Goal: Task Accomplishment & Management: Manage account settings

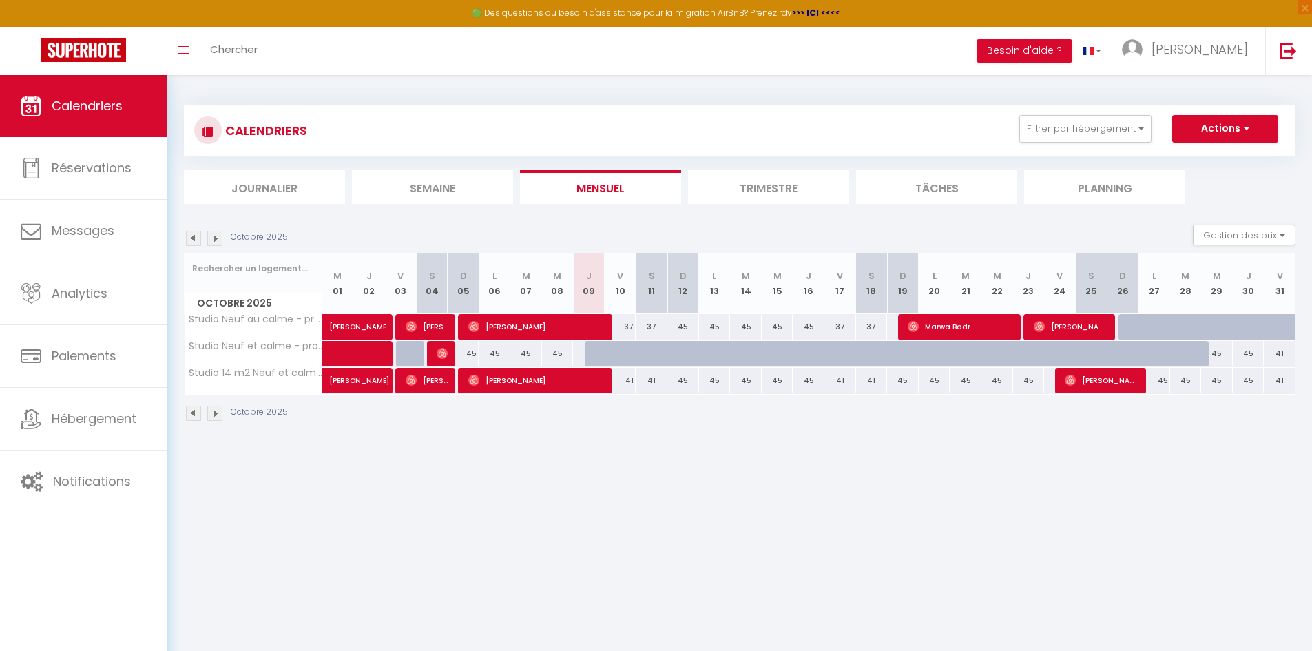
click at [683, 385] on div "45" at bounding box center [683, 380] width 32 height 25
type input "45"
type input "Dim 12 Octobre 2025"
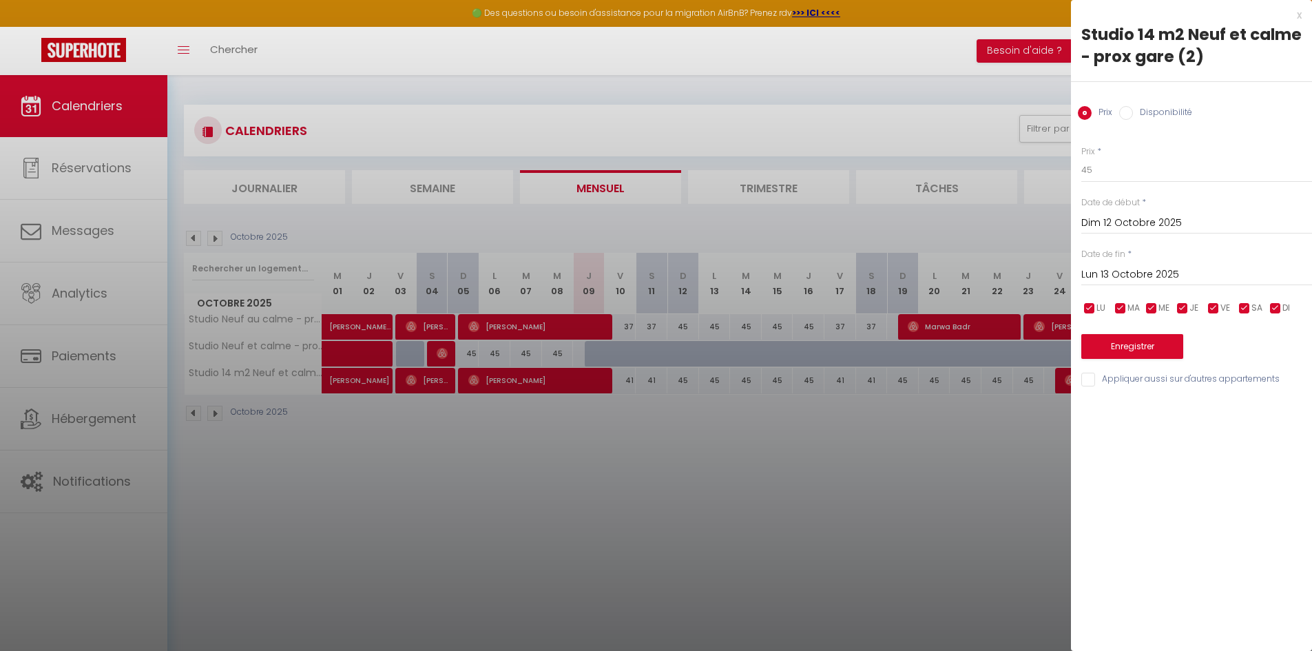
click at [1140, 266] on input "Lun 13 Octobre 2025" at bounding box center [1196, 275] width 231 height 18
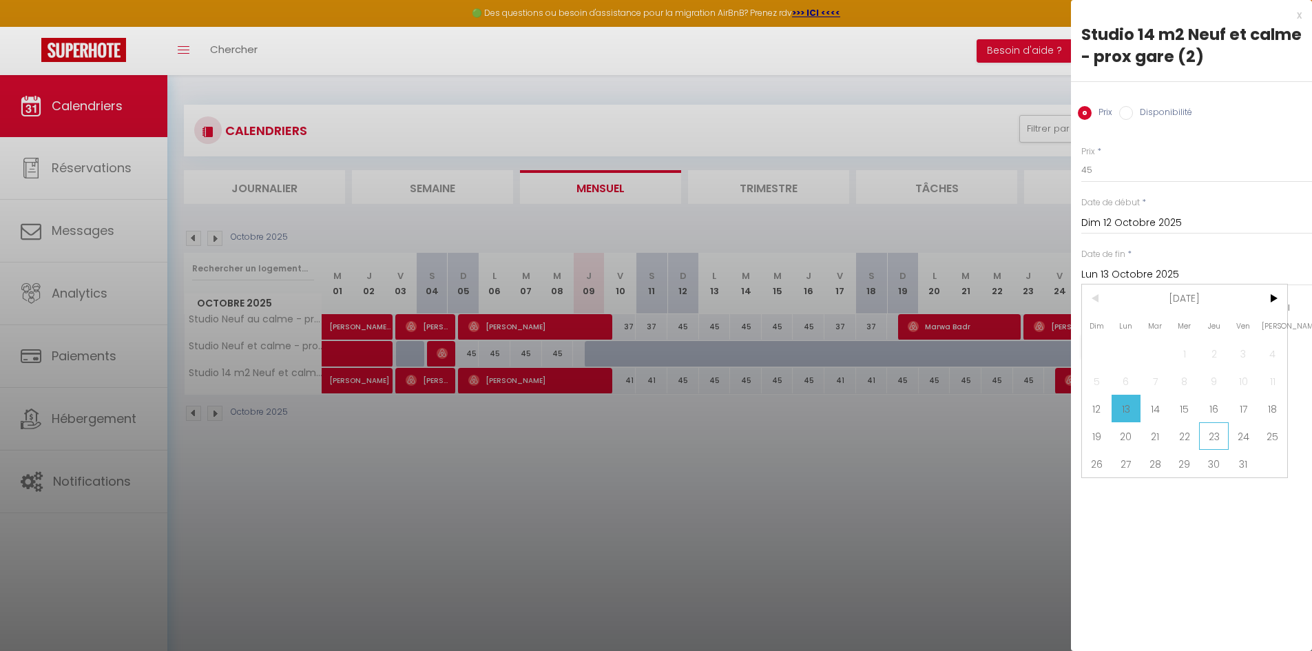
click at [1213, 440] on span "23" at bounding box center [1214, 436] width 30 height 28
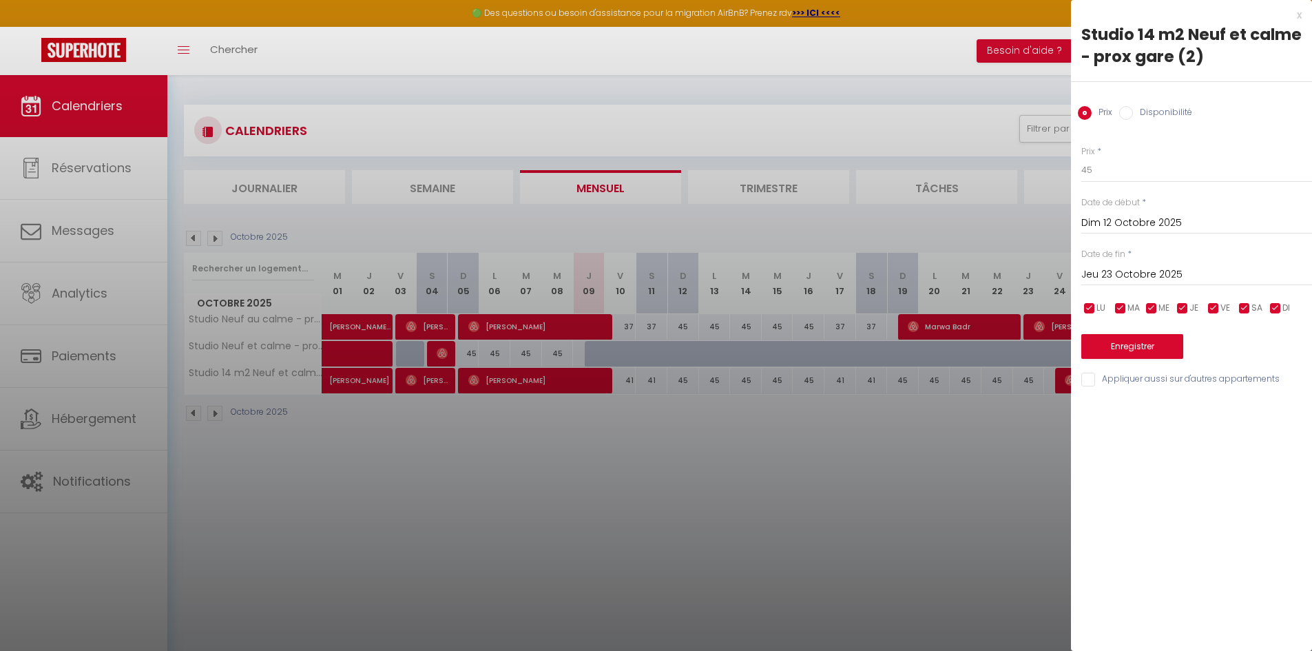
click at [1155, 273] on input "Jeu 23 Octobre 2025" at bounding box center [1196, 275] width 231 height 18
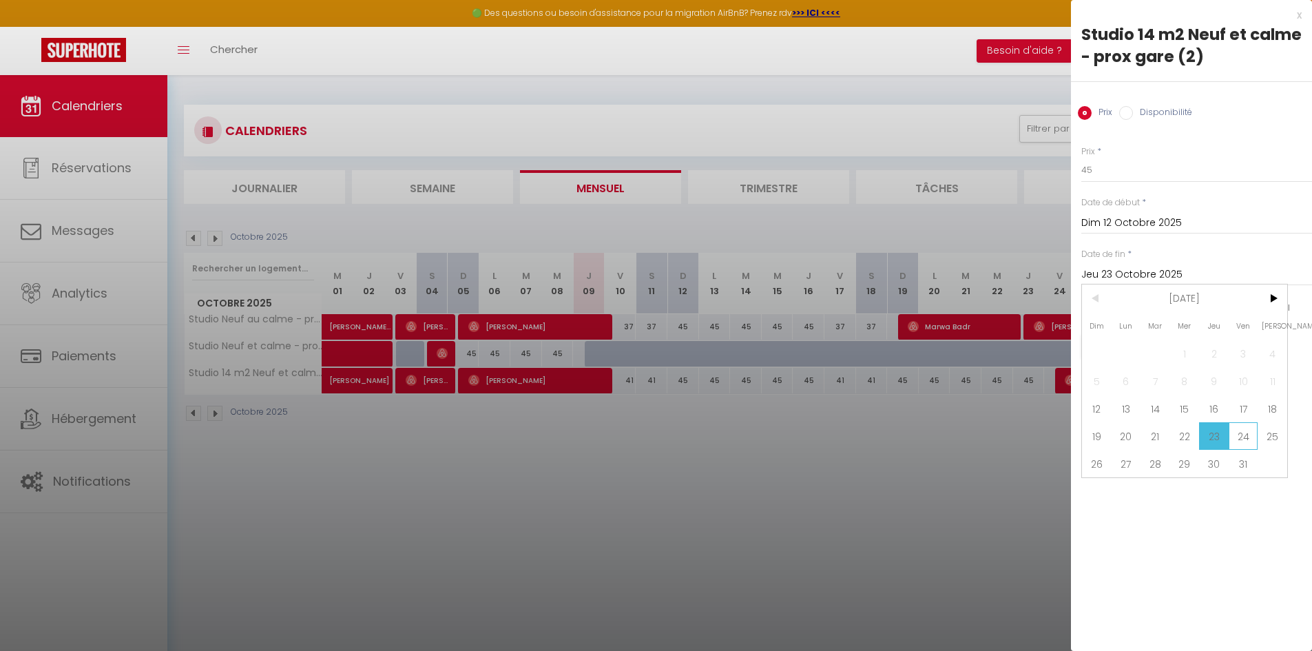
click at [1237, 441] on span "24" at bounding box center [1244, 436] width 30 height 28
type input "Ven 24 Octobre 2025"
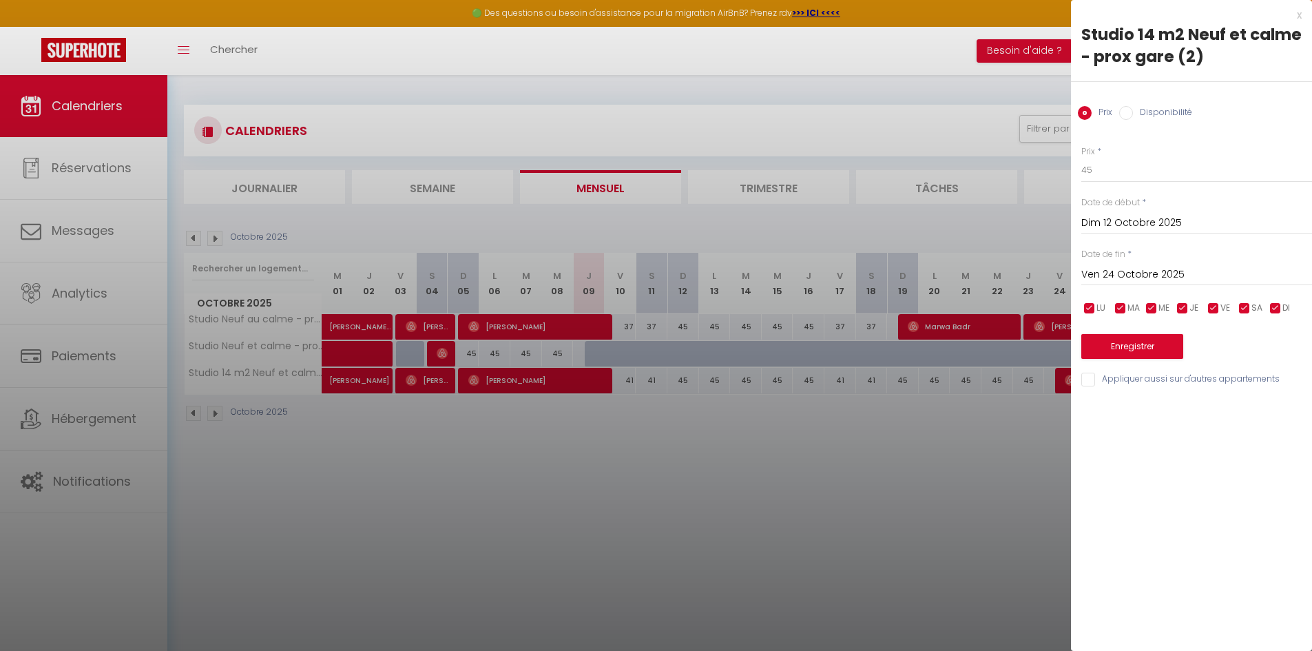
click at [1125, 115] on input "Disponibilité" at bounding box center [1126, 113] width 14 height 14
radio input "true"
radio input "false"
click at [1112, 174] on select "Disponible Indisponible" at bounding box center [1196, 171] width 231 height 26
click at [1081, 158] on select "Disponible Indisponible" at bounding box center [1196, 171] width 231 height 26
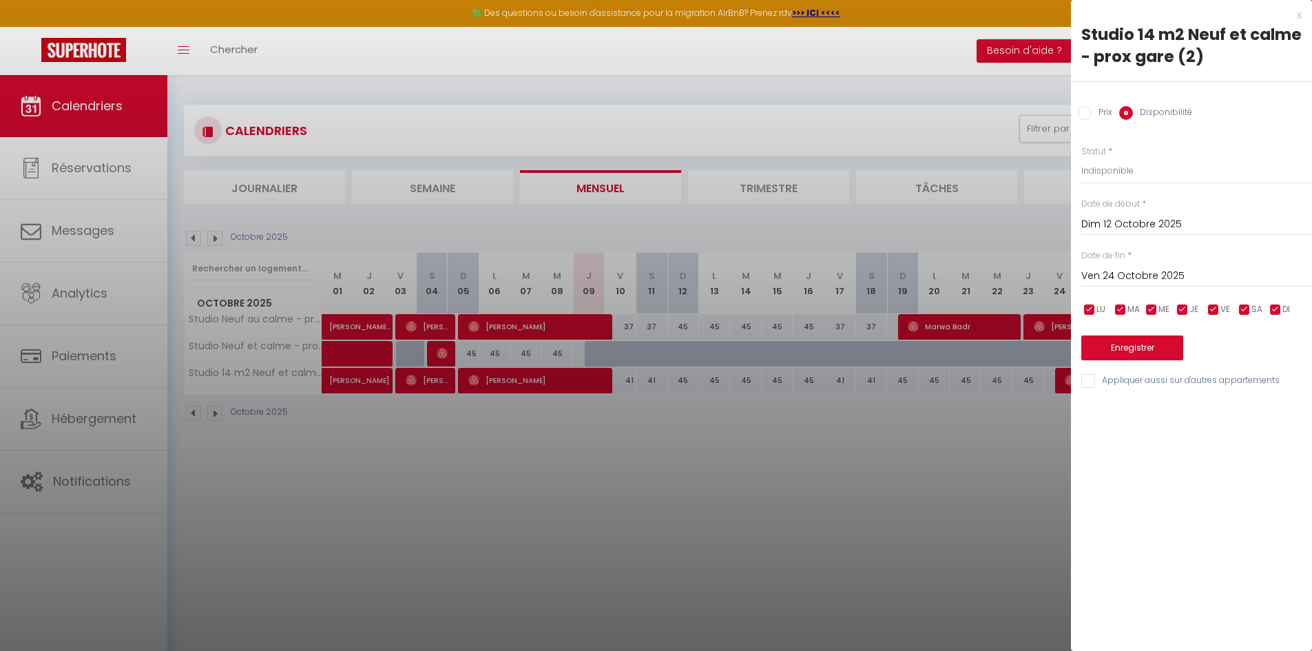
click at [1027, 423] on div at bounding box center [656, 325] width 1312 height 651
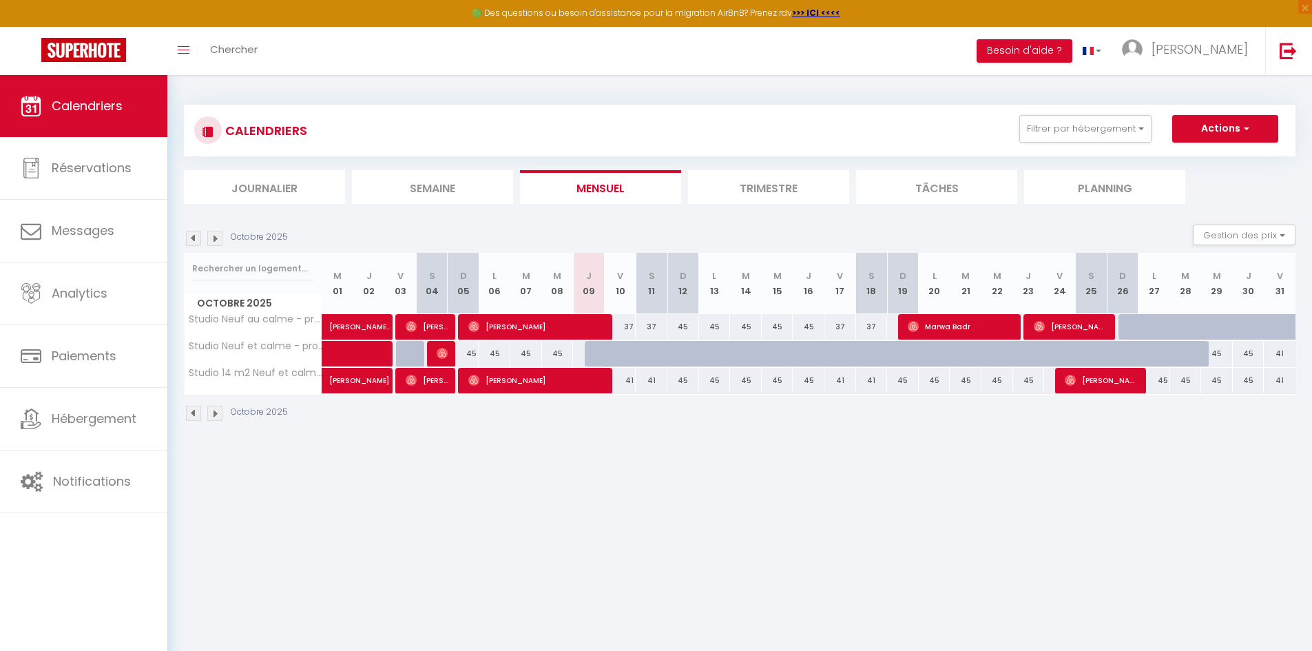
click at [724, 384] on div "45" at bounding box center [715, 380] width 32 height 25
select select "1"
type input "Lun 13 Octobre 2025"
type input "[DATE]"
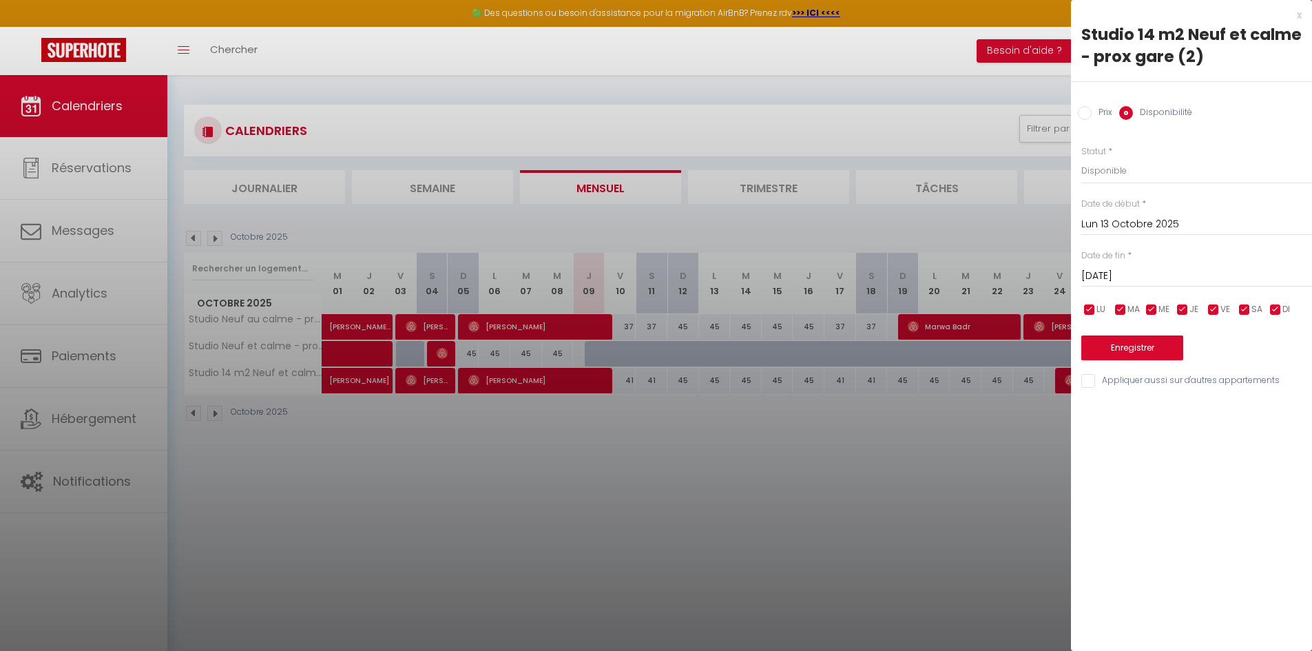
click at [841, 428] on div at bounding box center [656, 325] width 1312 height 651
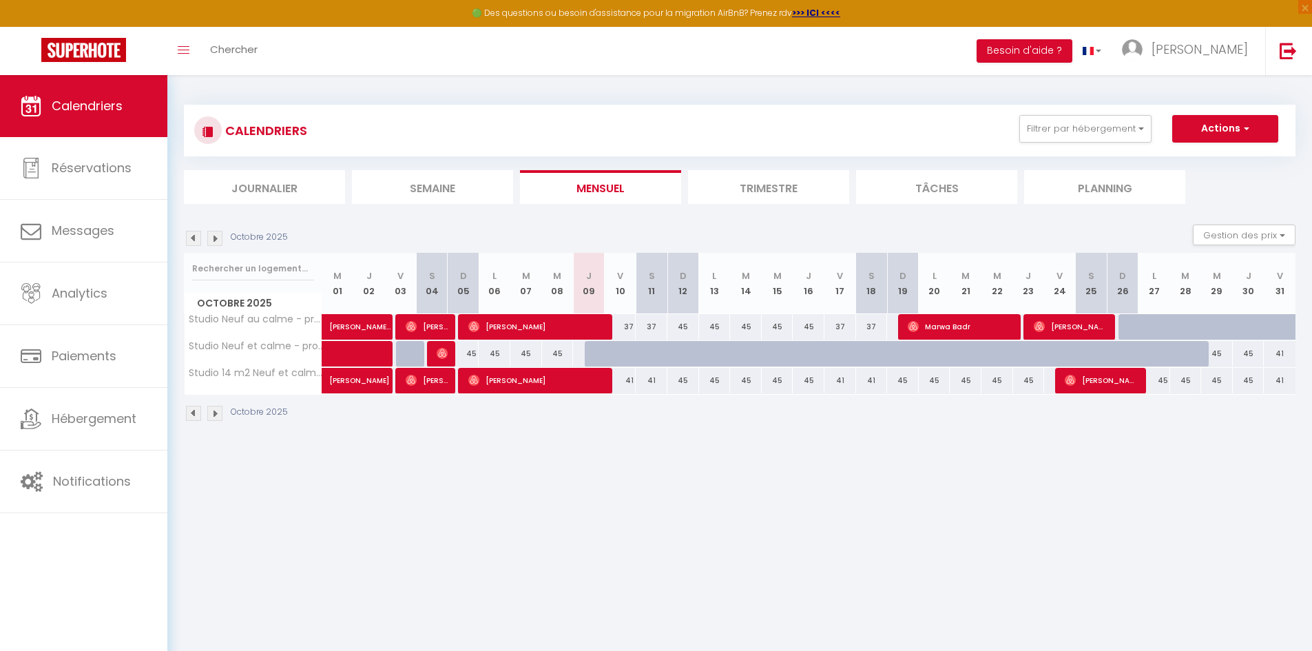
click at [687, 383] on div "45" at bounding box center [683, 380] width 32 height 25
select select "1"
type input "Dim 12 Octobre 2025"
type input "Lun 13 Octobre 2025"
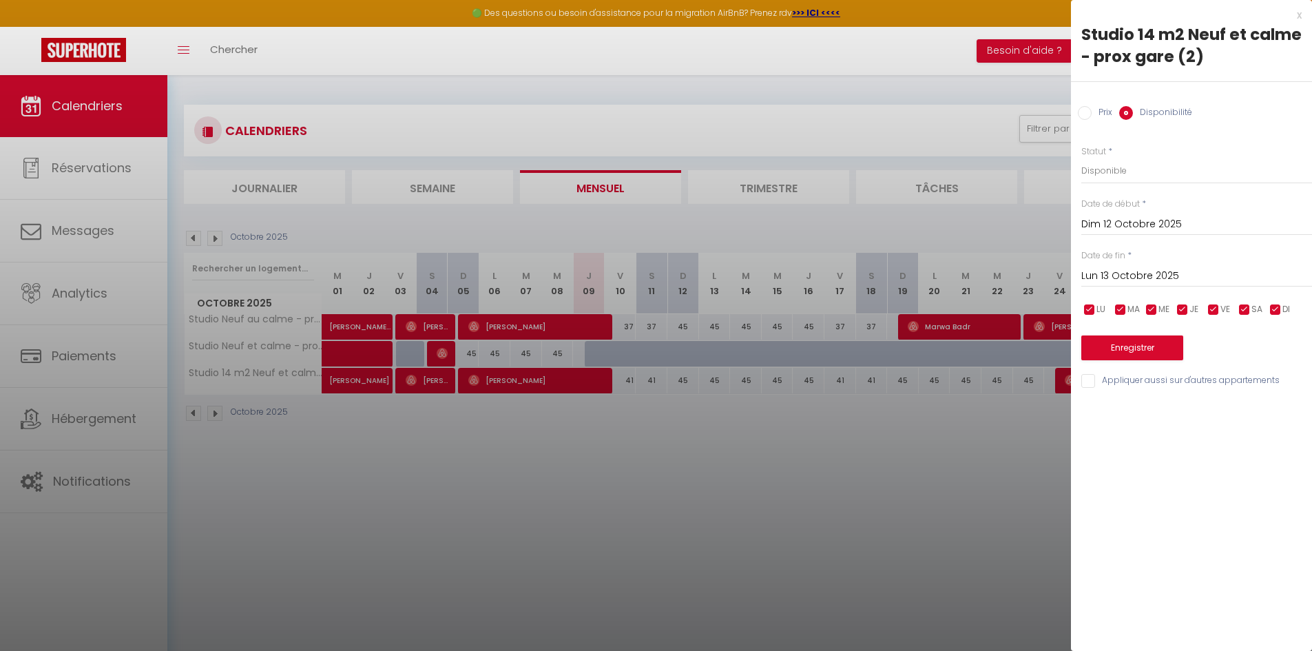
click at [1151, 218] on input "Dim 12 Octobre 2025" at bounding box center [1196, 225] width 231 height 18
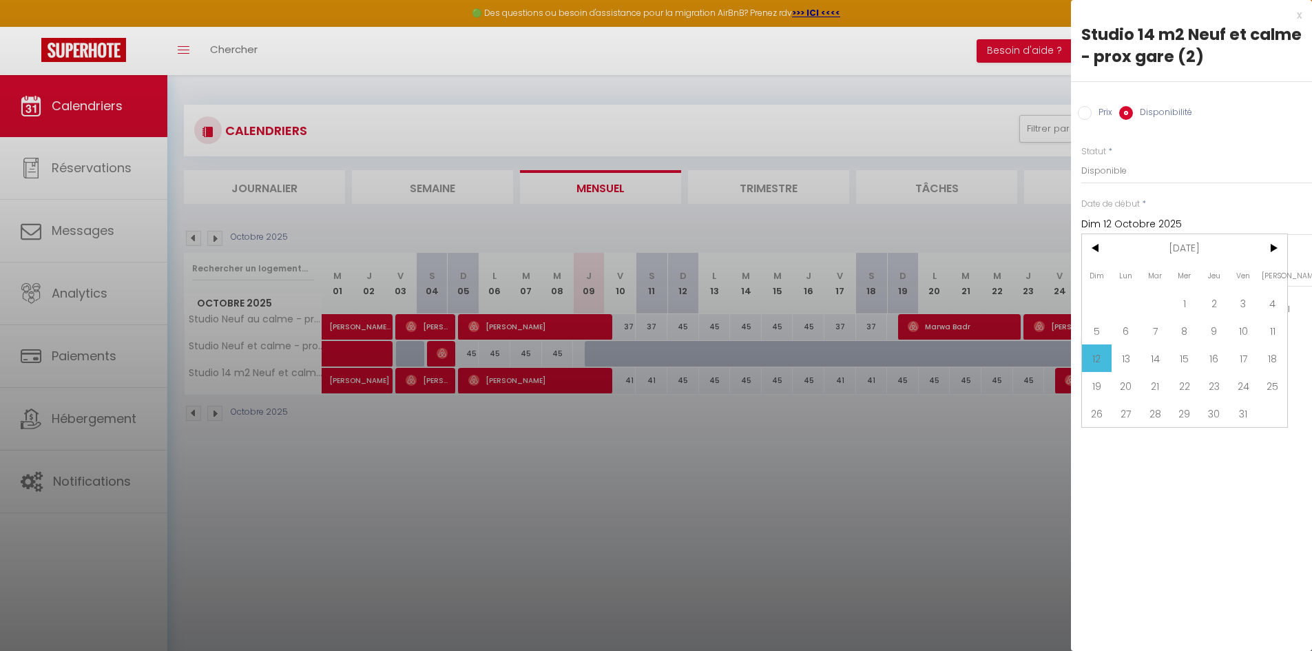
click at [1096, 356] on span "12" at bounding box center [1097, 358] width 30 height 28
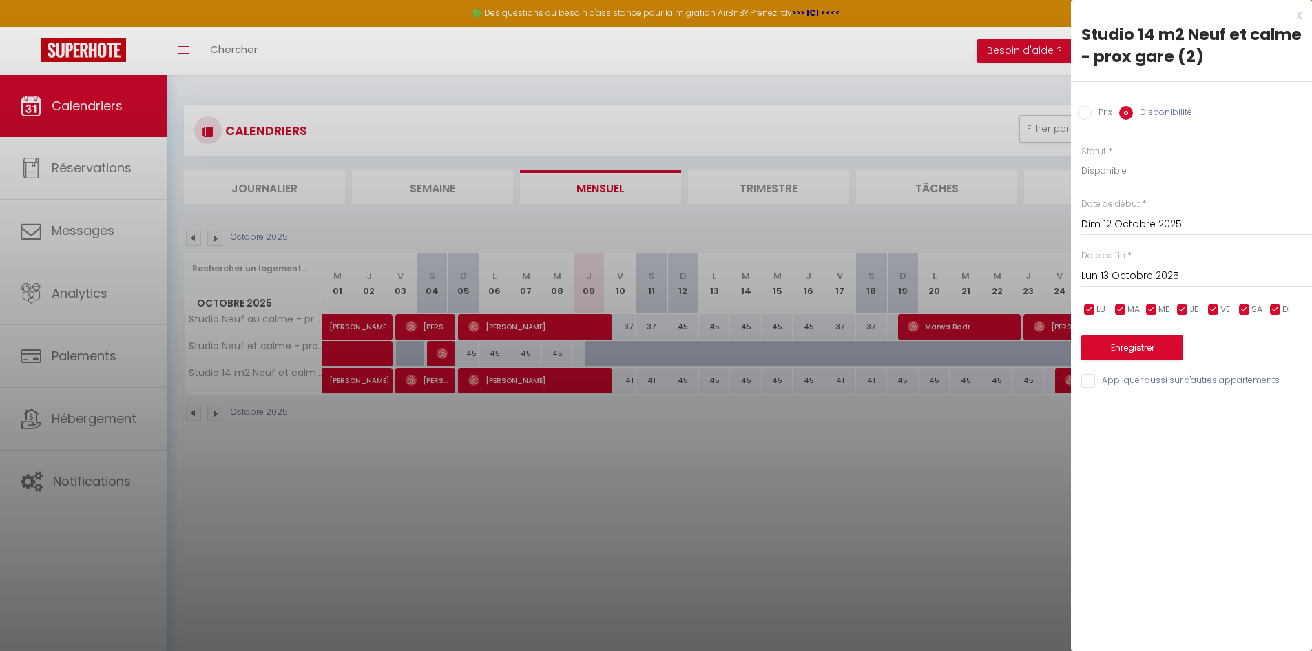
click at [1146, 275] on input "Lun 13 Octobre 2025" at bounding box center [1196, 276] width 231 height 18
click at [956, 401] on div at bounding box center [656, 325] width 1312 height 651
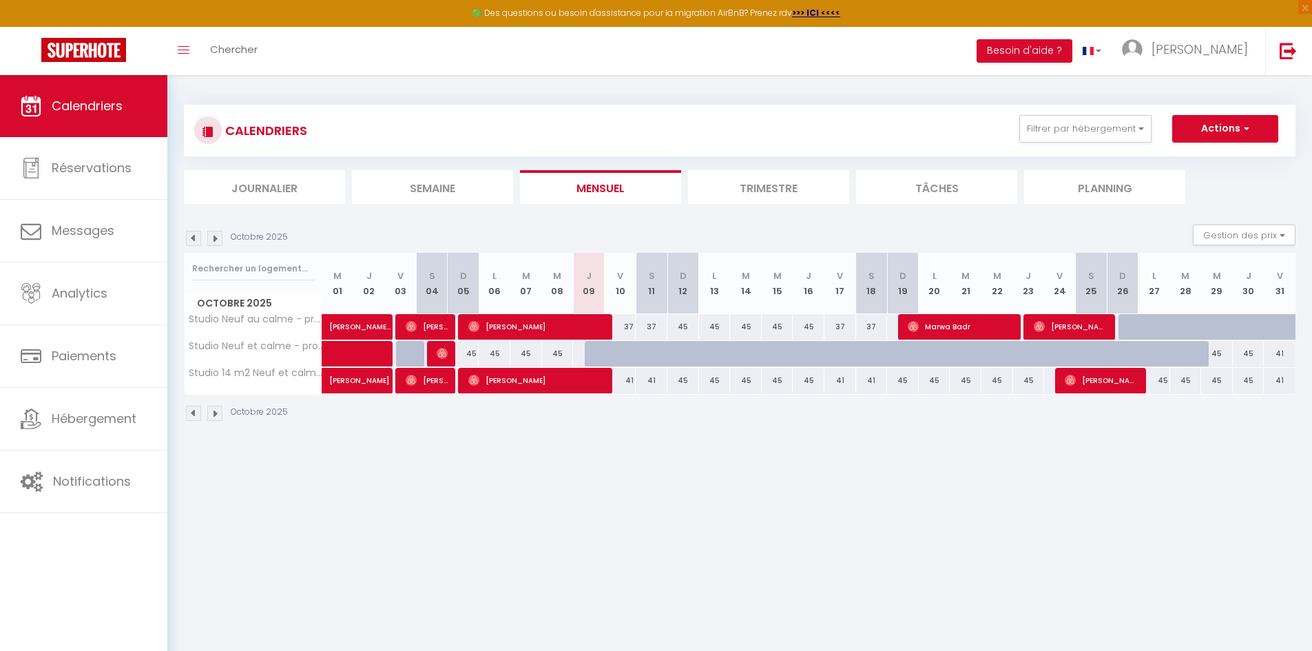
click at [672, 383] on div "45" at bounding box center [683, 380] width 32 height 25
select select "1"
type input "Dim 12 Octobre 2025"
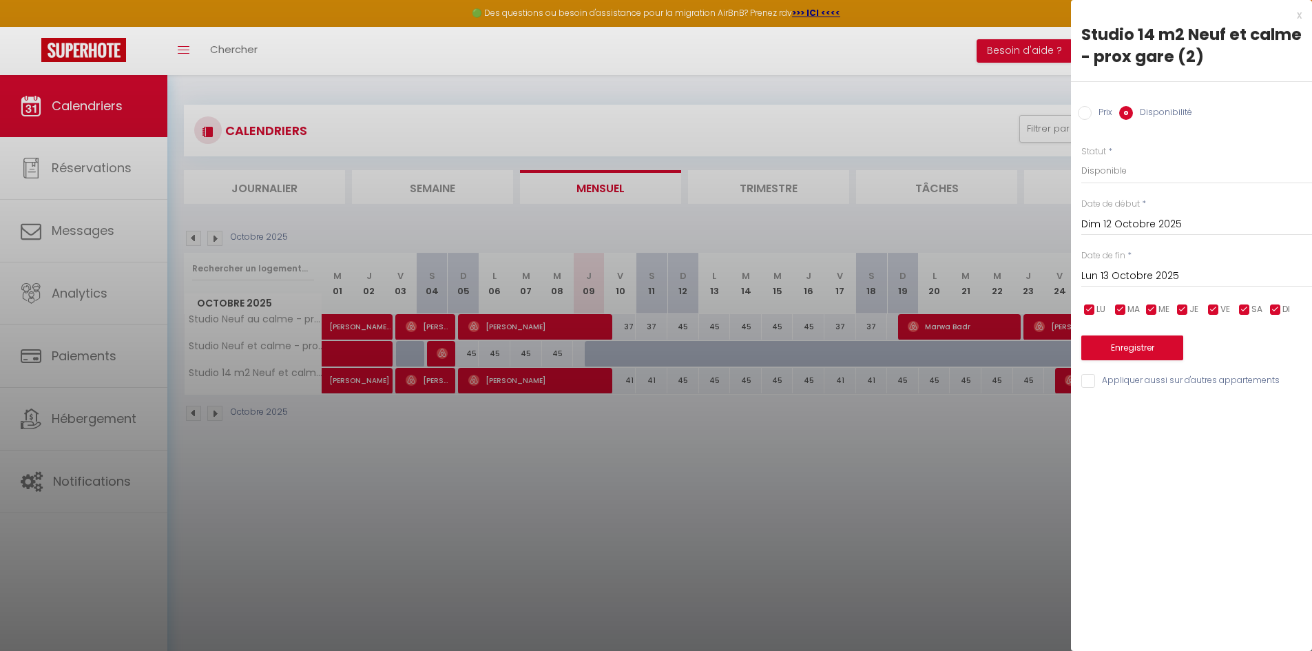
click at [1092, 275] on input "Lun 13 Octobre 2025" at bounding box center [1196, 276] width 231 height 18
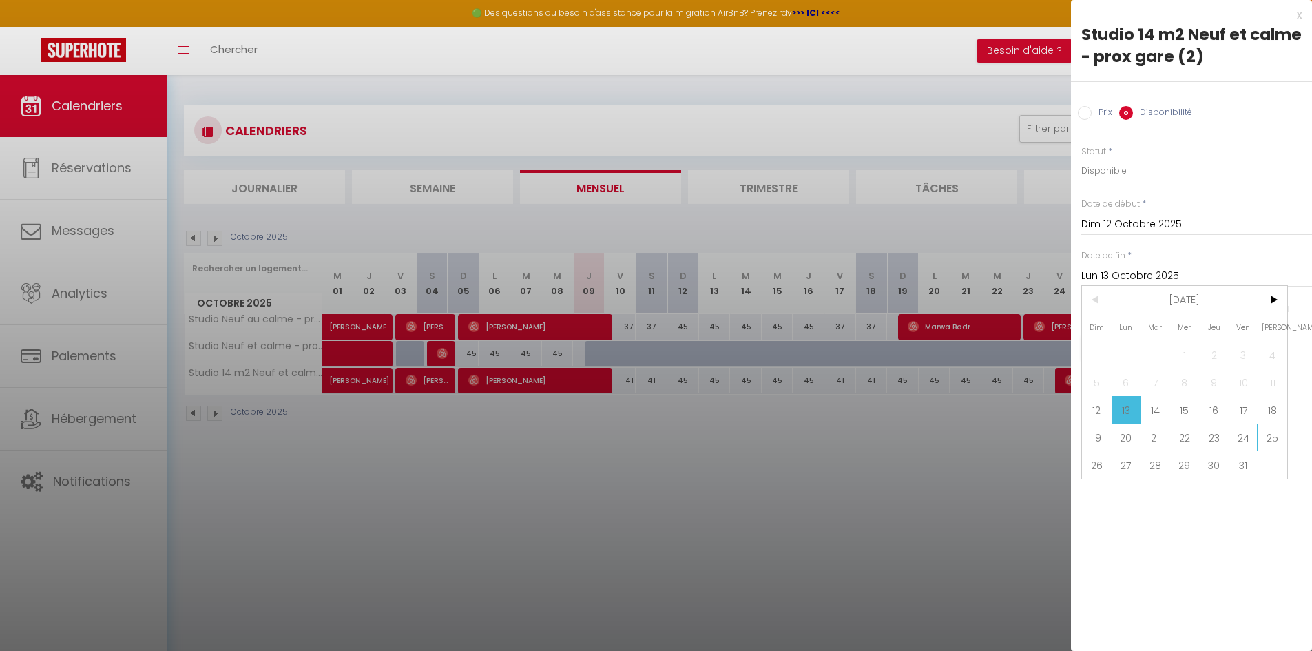
click at [1238, 441] on span "24" at bounding box center [1244, 438] width 30 height 28
type input "Ven 24 Octobre 2025"
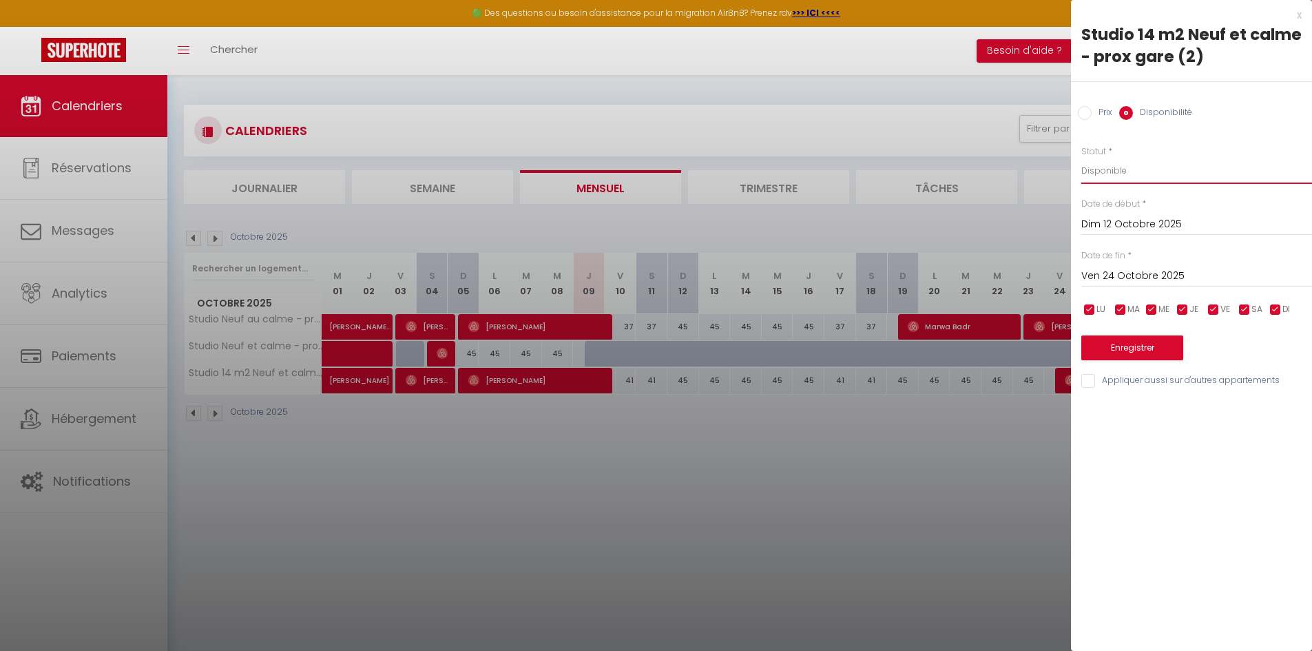
click at [1113, 161] on select "Disponible Indisponible" at bounding box center [1196, 171] width 231 height 26
select select "0"
click at [1081, 158] on select "Disponible Indisponible" at bounding box center [1196, 171] width 231 height 26
click at [1125, 348] on button "Enregistrer" at bounding box center [1132, 347] width 102 height 25
